Goal: Transaction & Acquisition: Obtain resource

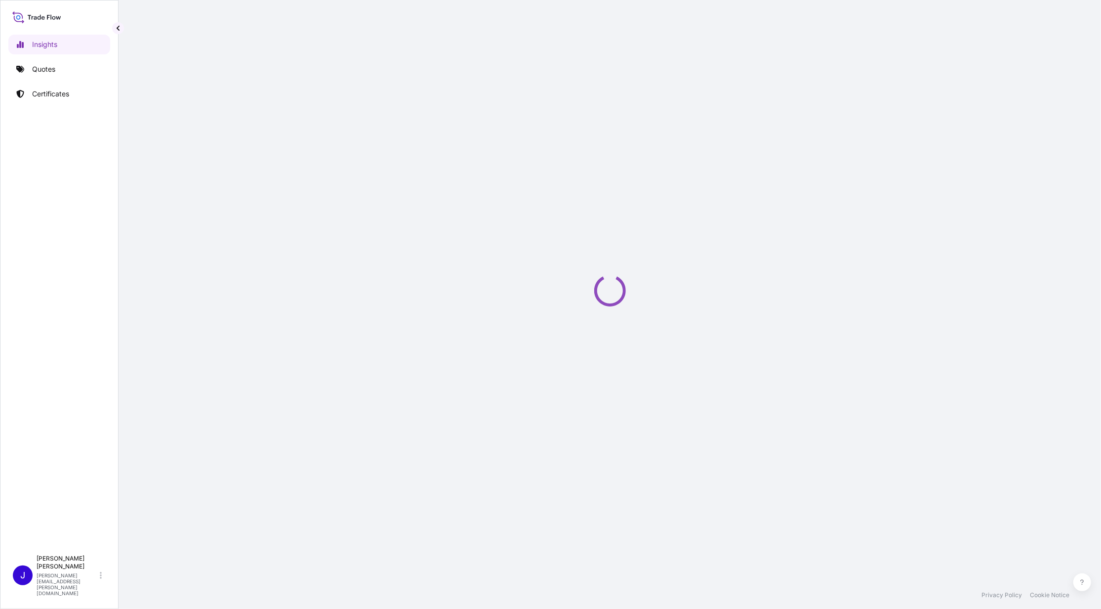
select select "2025"
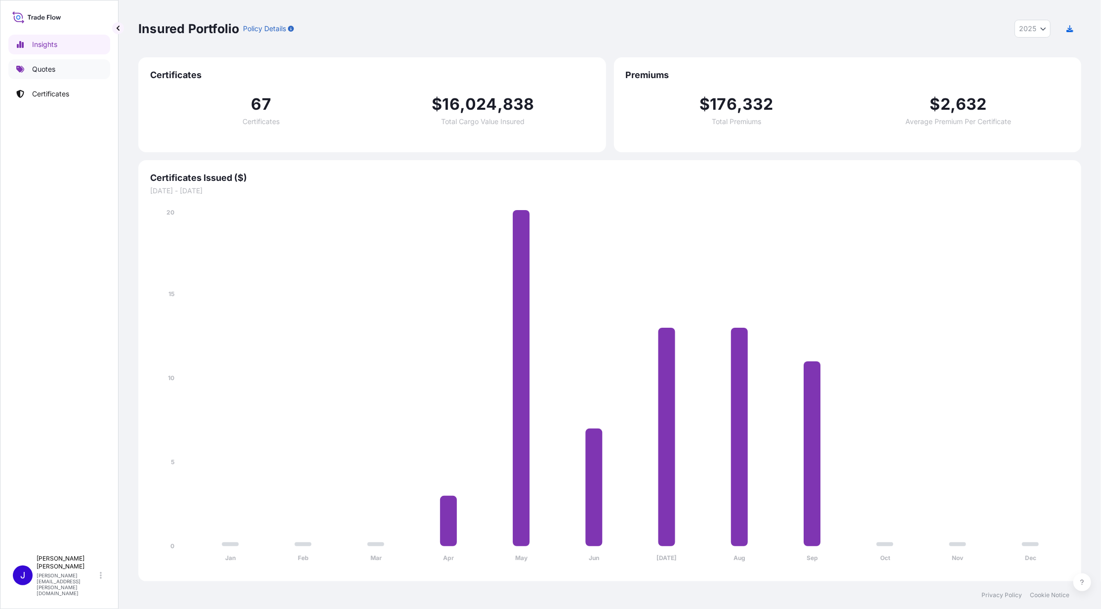
click at [54, 70] on p "Quotes" at bounding box center [43, 69] width 23 height 10
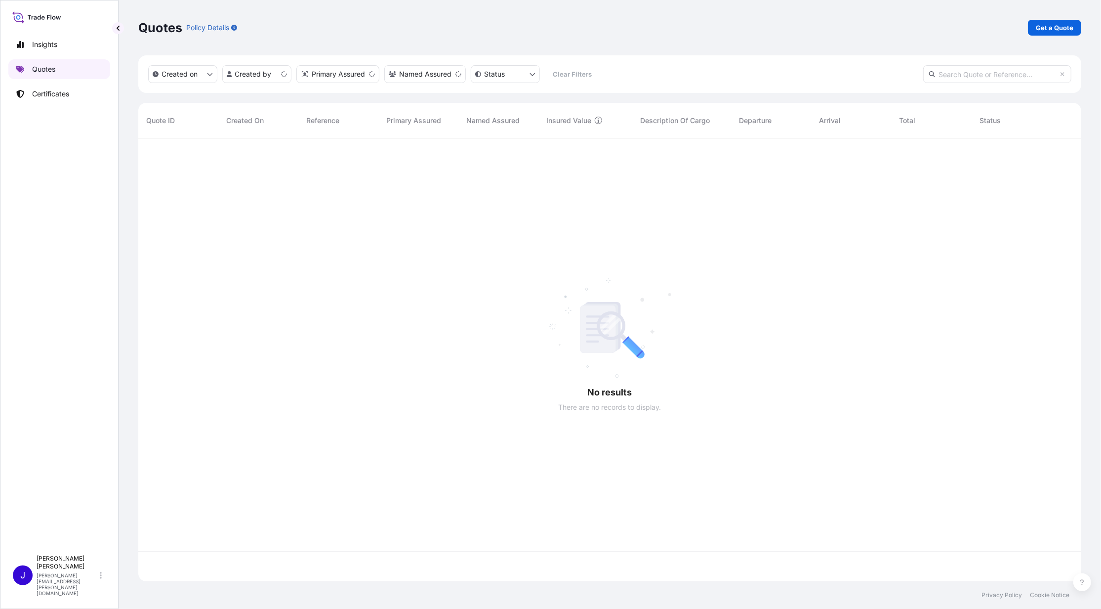
scroll to position [438, 933]
click at [1052, 29] on p "Get a Quote" at bounding box center [1055, 28] width 38 height 10
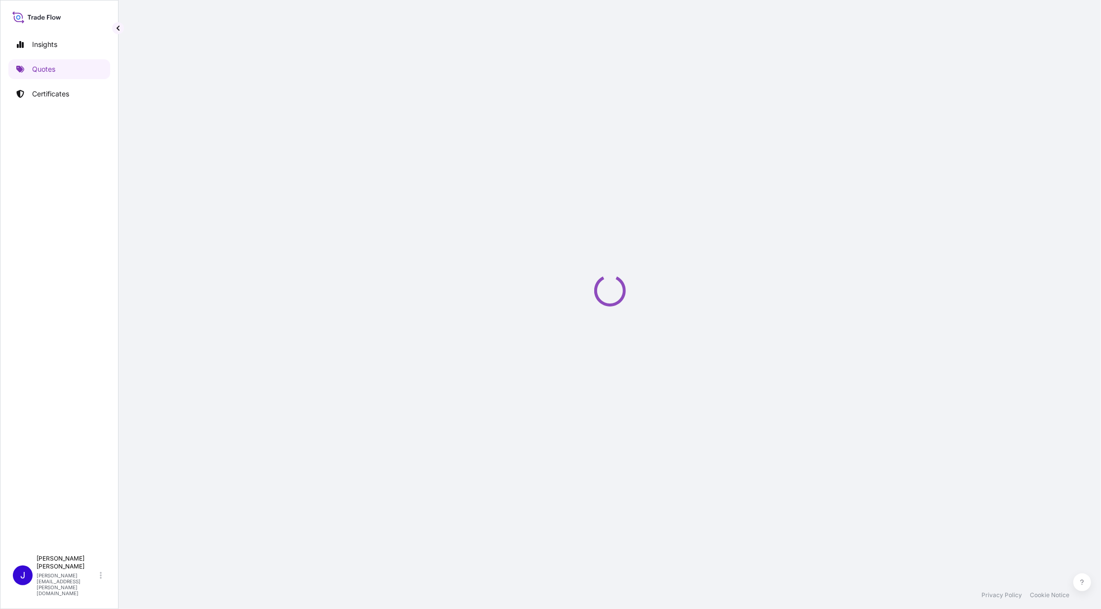
select select "Ocean Vessel"
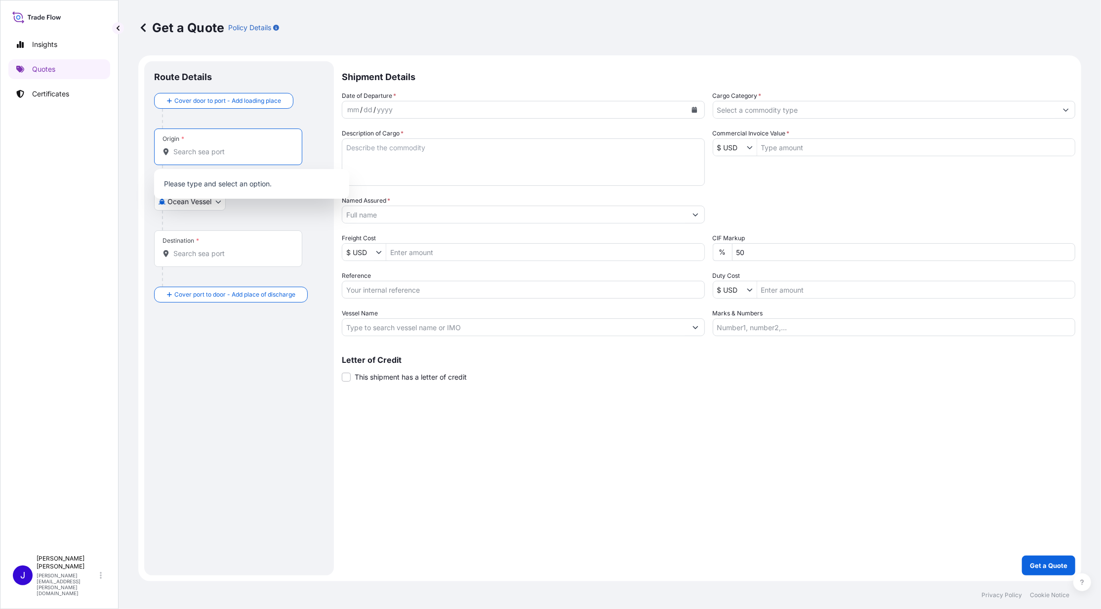
click at [200, 147] on input "Origin *" at bounding box center [231, 152] width 117 height 10
drag, startPoint x: 212, startPoint y: 152, endPoint x: 167, endPoint y: 152, distance: 45.0
click at [167, 152] on div "Destination" at bounding box center [228, 152] width 131 height 10
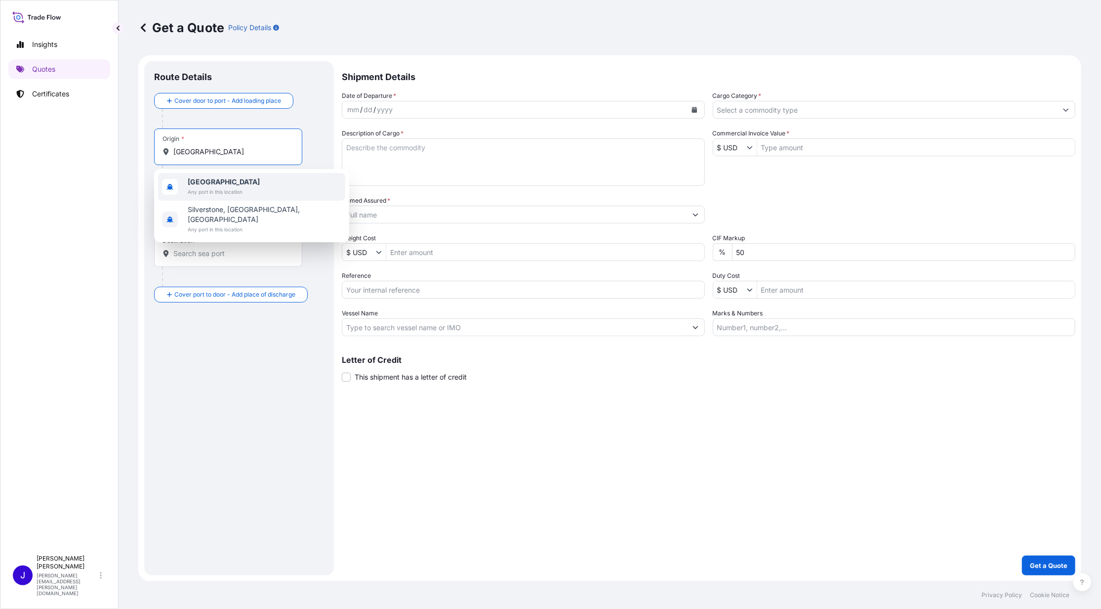
click at [212, 186] on b "United Kingdom" at bounding box center [224, 181] width 72 height 8
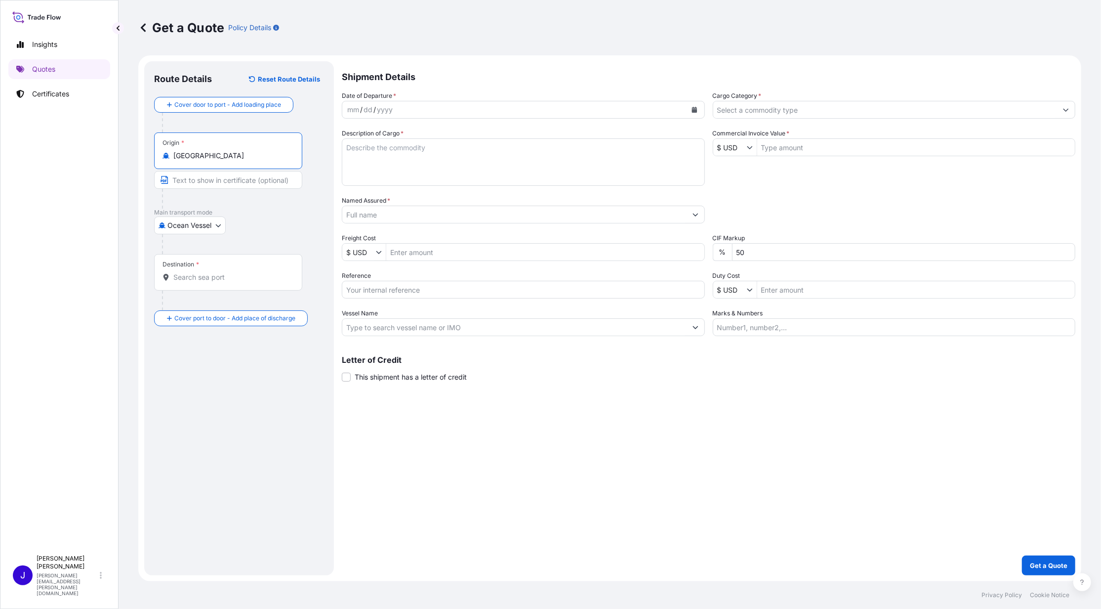
type input "United Kingdom"
click at [187, 275] on input "Destination *" at bounding box center [231, 277] width 117 height 10
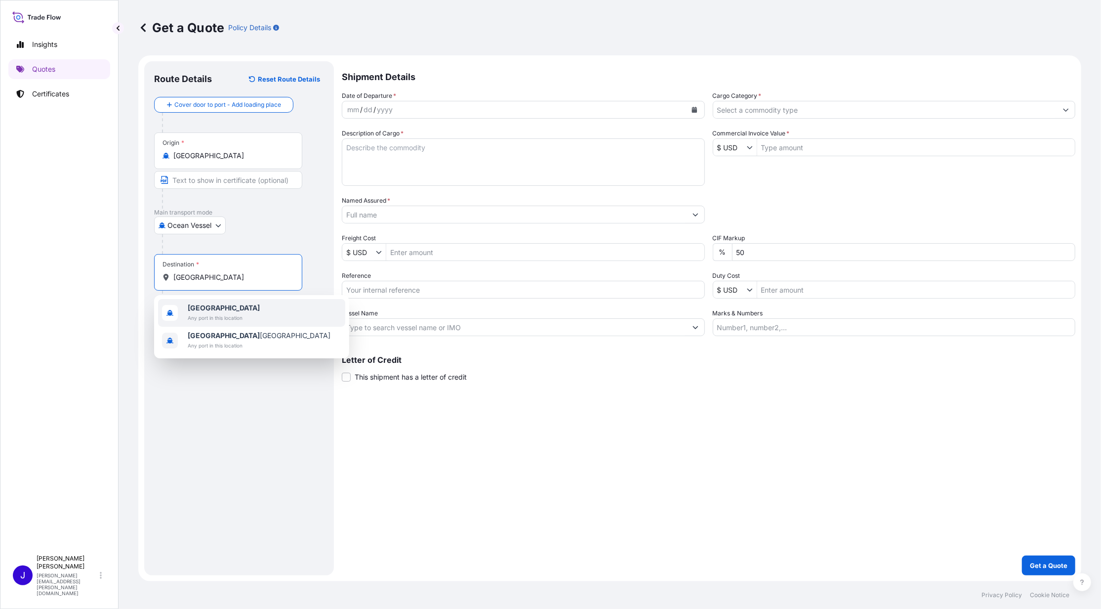
click at [200, 306] on b "United States" at bounding box center [224, 307] width 72 height 8
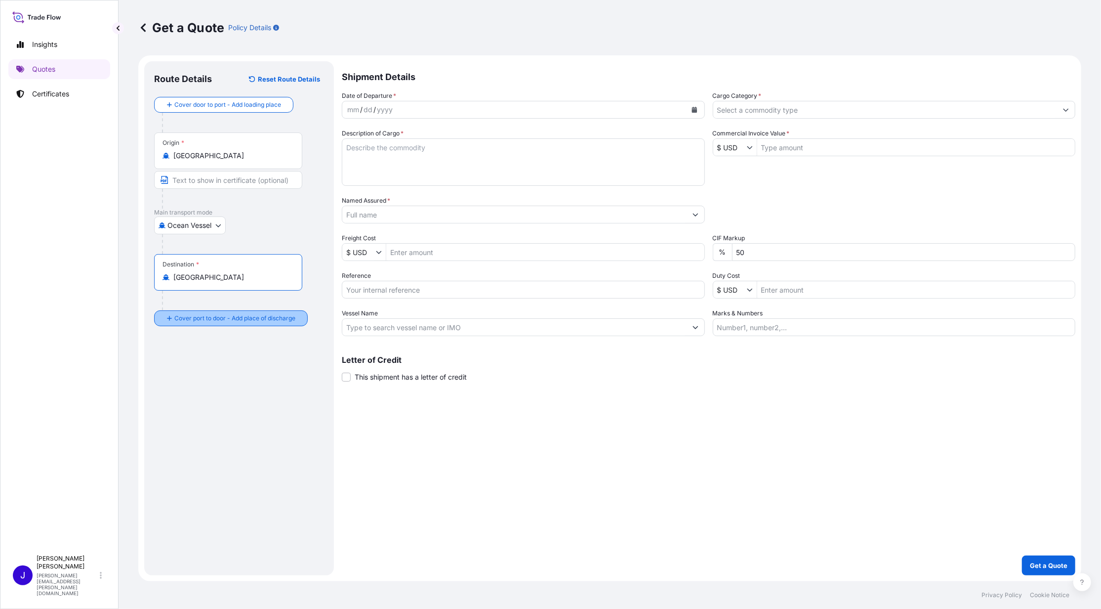
type input "United States"
click at [205, 322] on div "Cover door to port - Add loading place Place of loading Road / Inland Road / In…" at bounding box center [239, 211] width 170 height 229
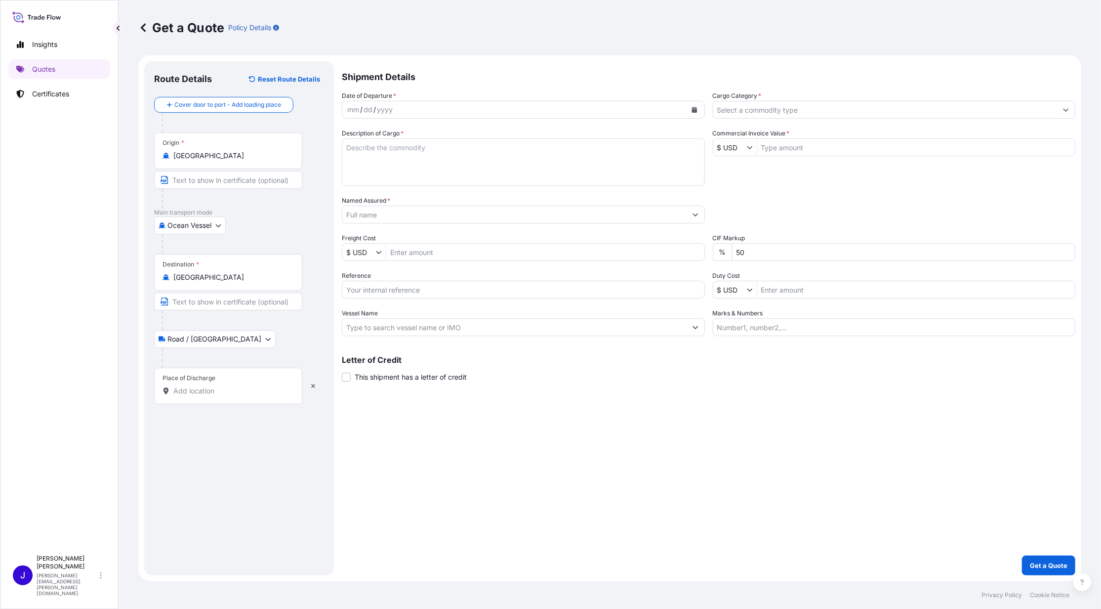
click at [195, 391] on input "Place of Discharge" at bounding box center [231, 391] width 117 height 10
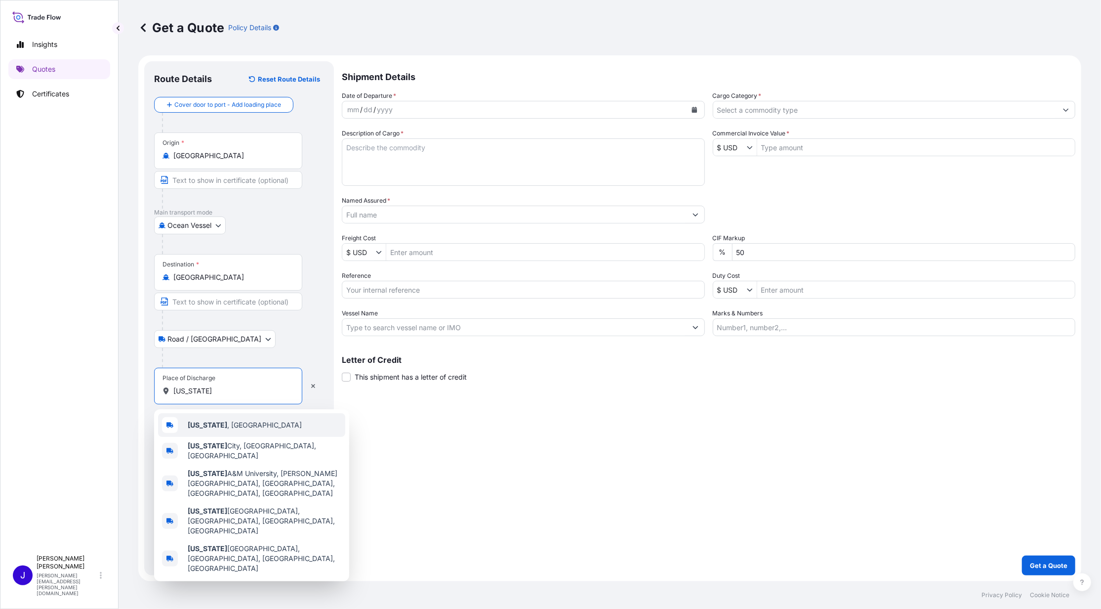
click at [207, 423] on b "Texas" at bounding box center [208, 425] width 40 height 8
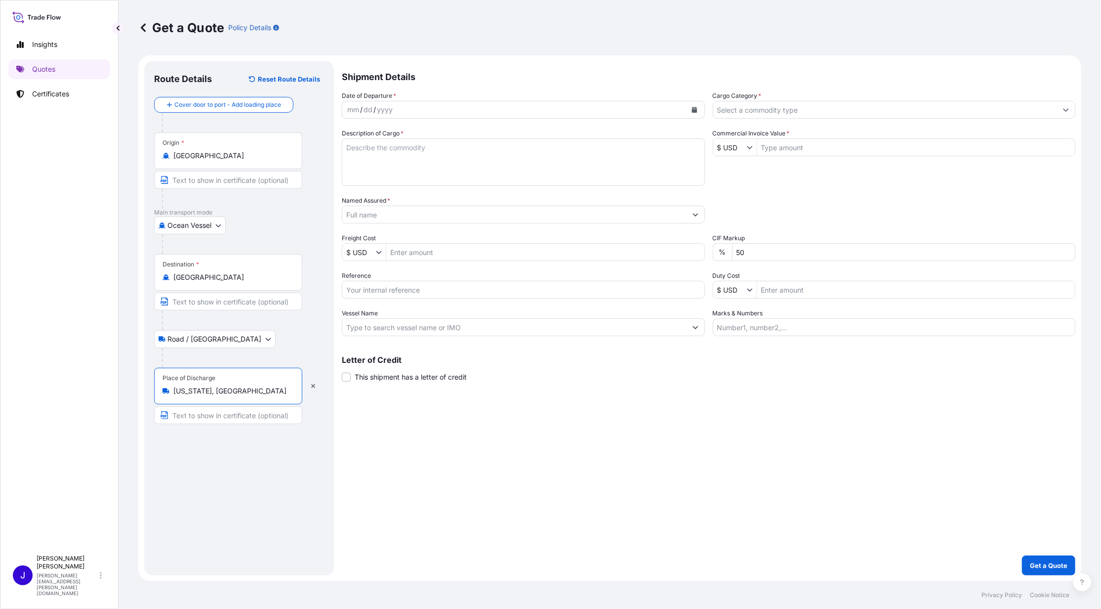
type input "Texas, USA"
